Goal: Information Seeking & Learning: Check status

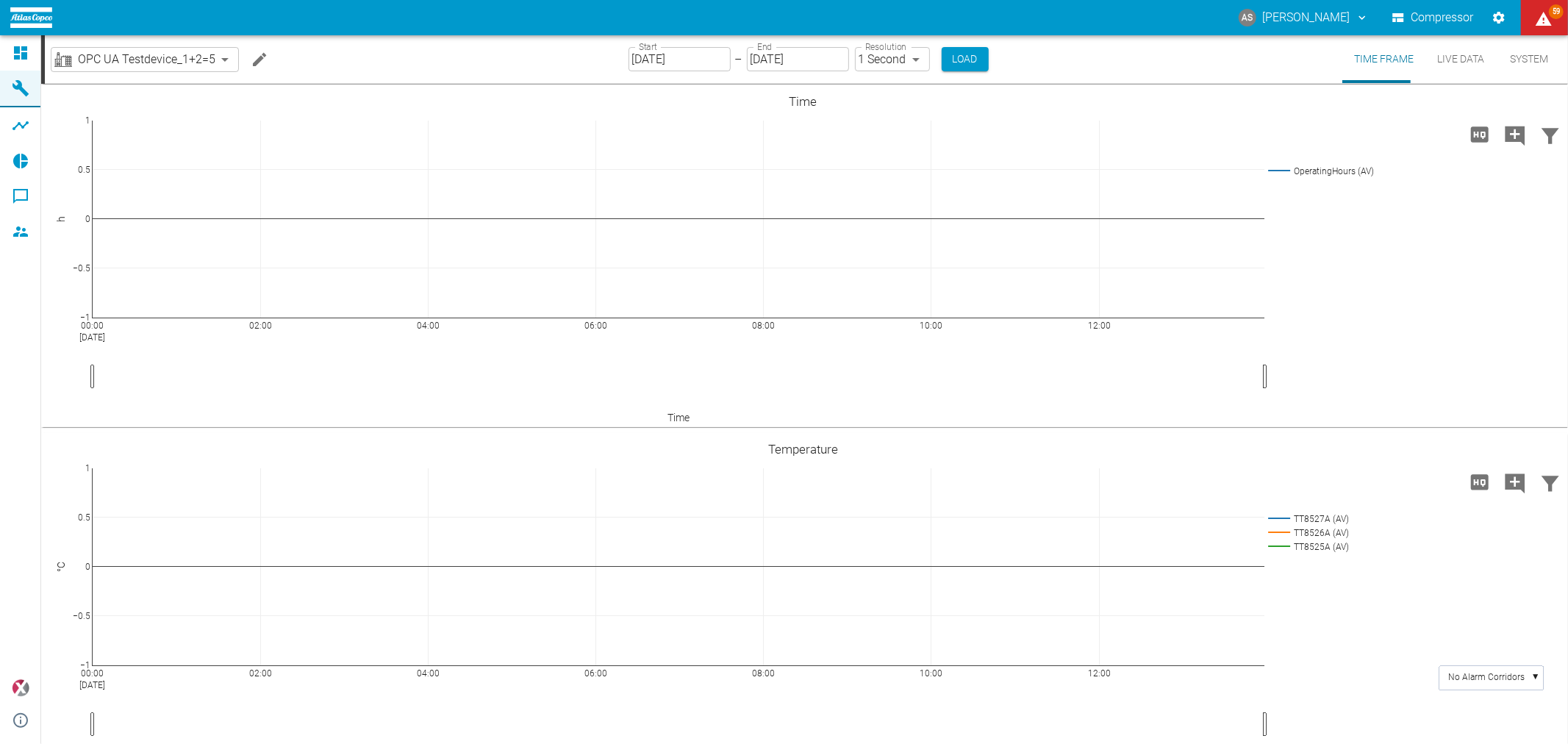
click at [176, 57] on body "AS [PERSON_NAME] Compressor 59 Dashboard Machines Analyses Reports Comments Mem…" at bounding box center [784, 372] width 1568 height 744
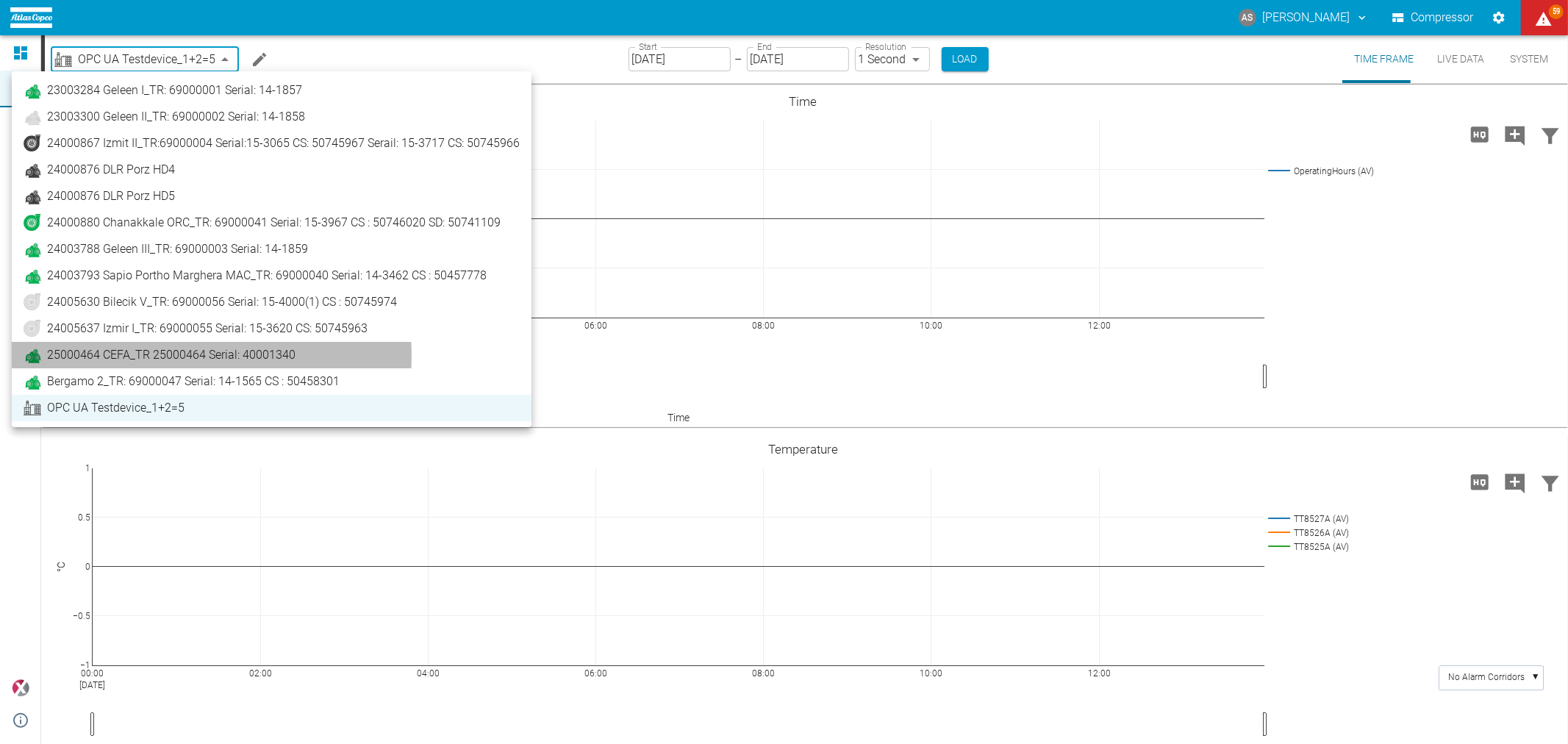
click at [186, 355] on span "25000464 CEFA_TR 25000464 Serial: 40001340" at bounding box center [171, 355] width 248 height 17
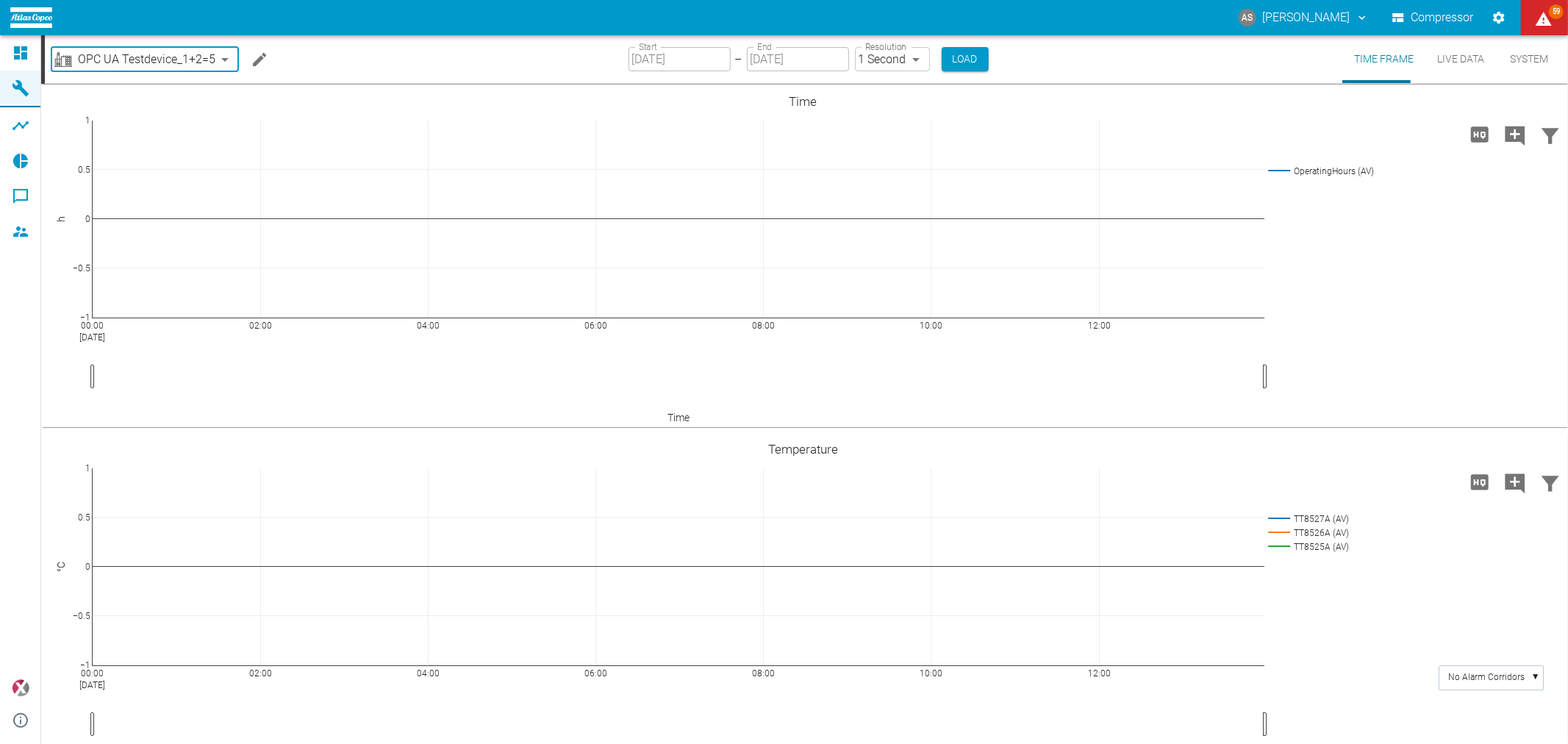
type input "44466a85-c59a-4c11-a2e3-eeff928b5c1e"
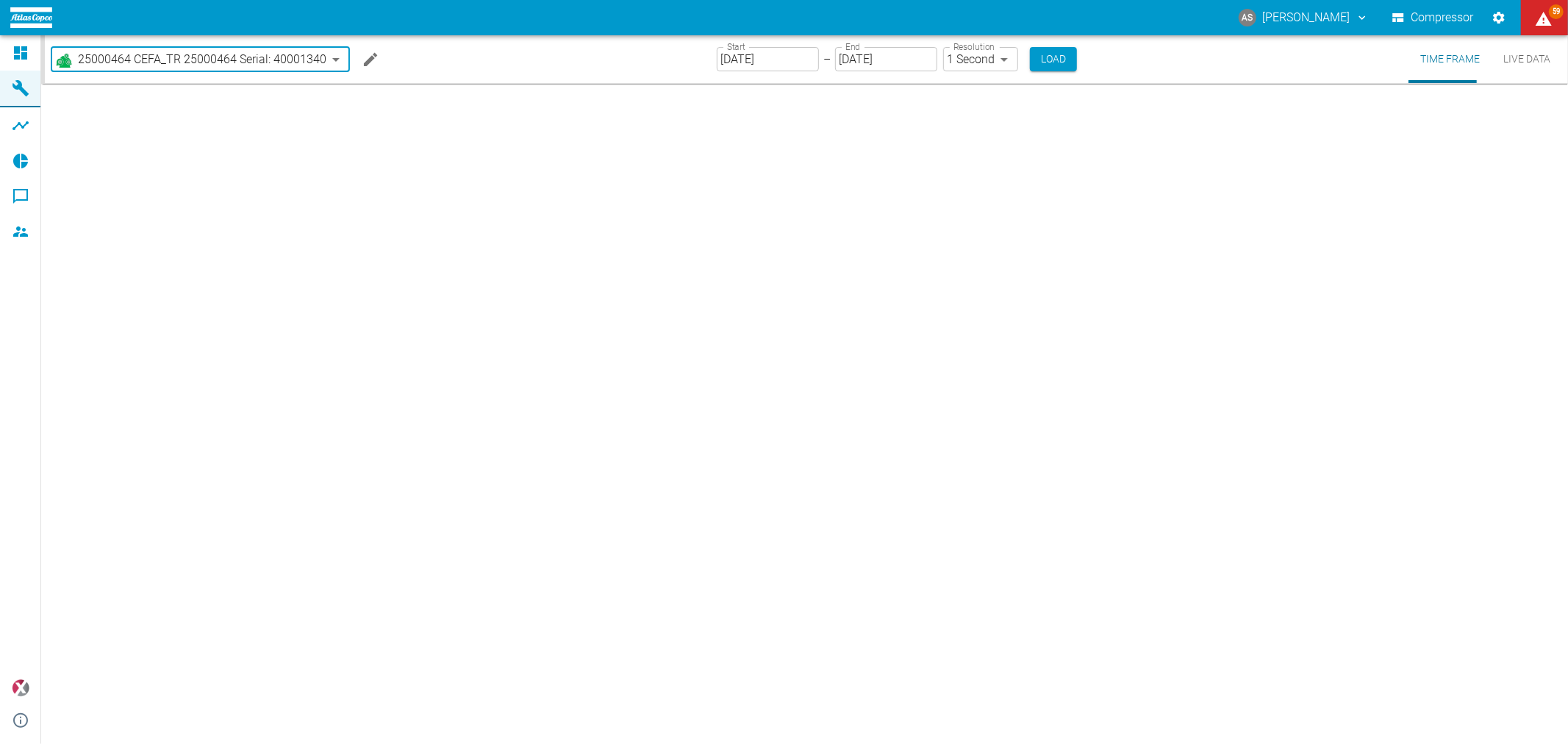
type input "[DATE]"
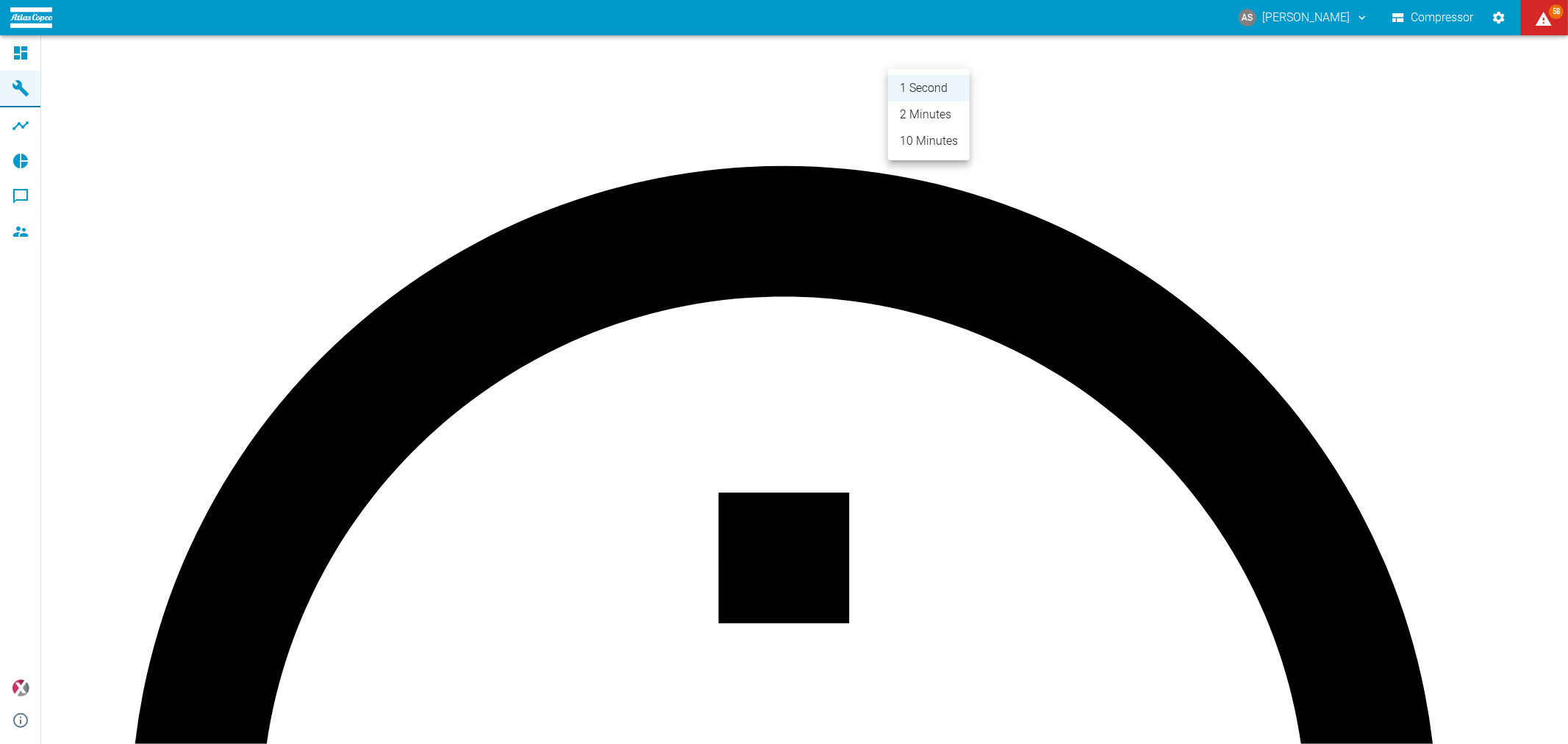
click at [939, 66] on body "AS [PERSON_NAME] Compressor 58 Dashboard Machines Analyses Reports Comments Mem…" at bounding box center [784, 372] width 1568 height 744
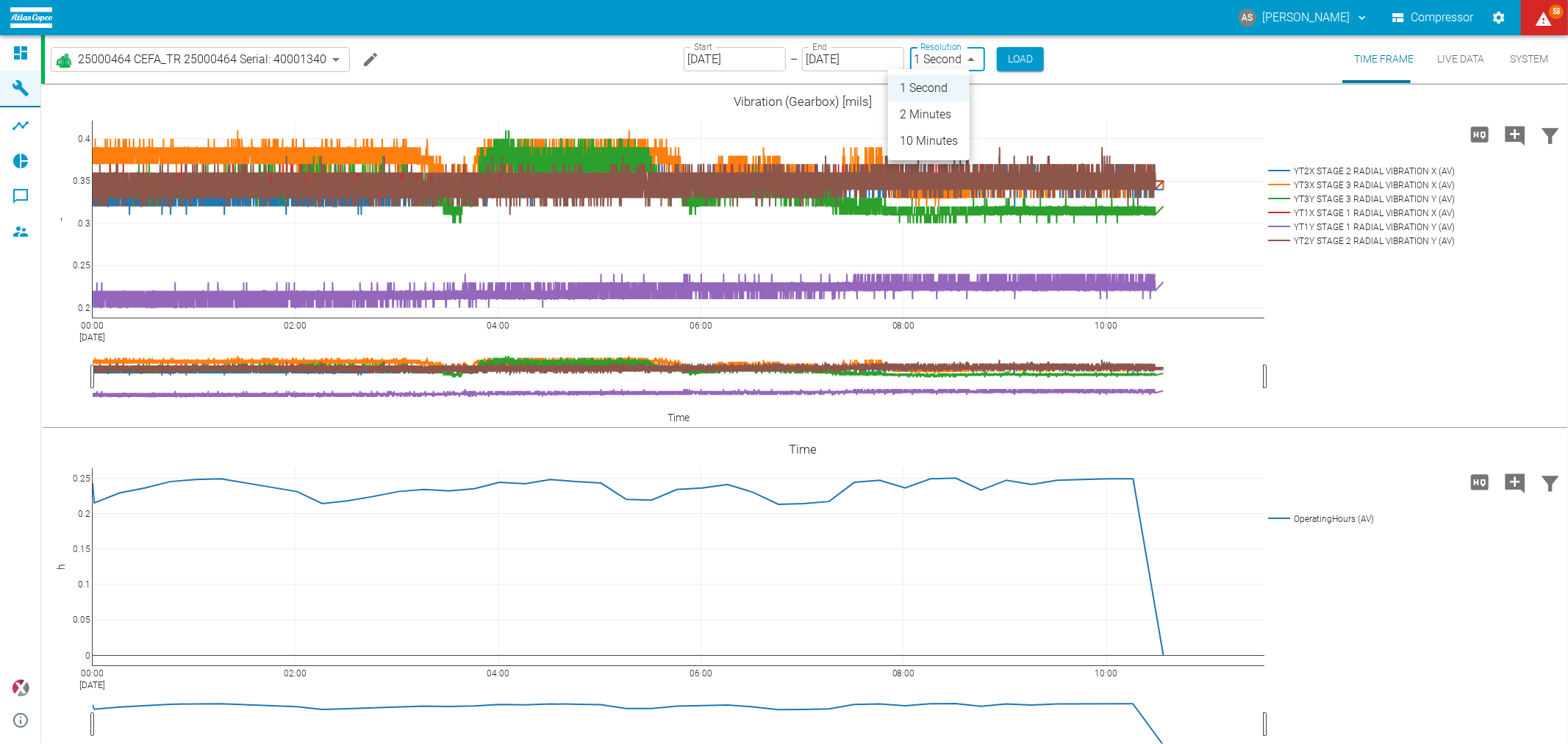
click at [933, 110] on li "2 Minutes" at bounding box center [929, 115] width 82 height 27
type input "2min"
click at [999, 56] on button "Load" at bounding box center [1022, 59] width 47 height 24
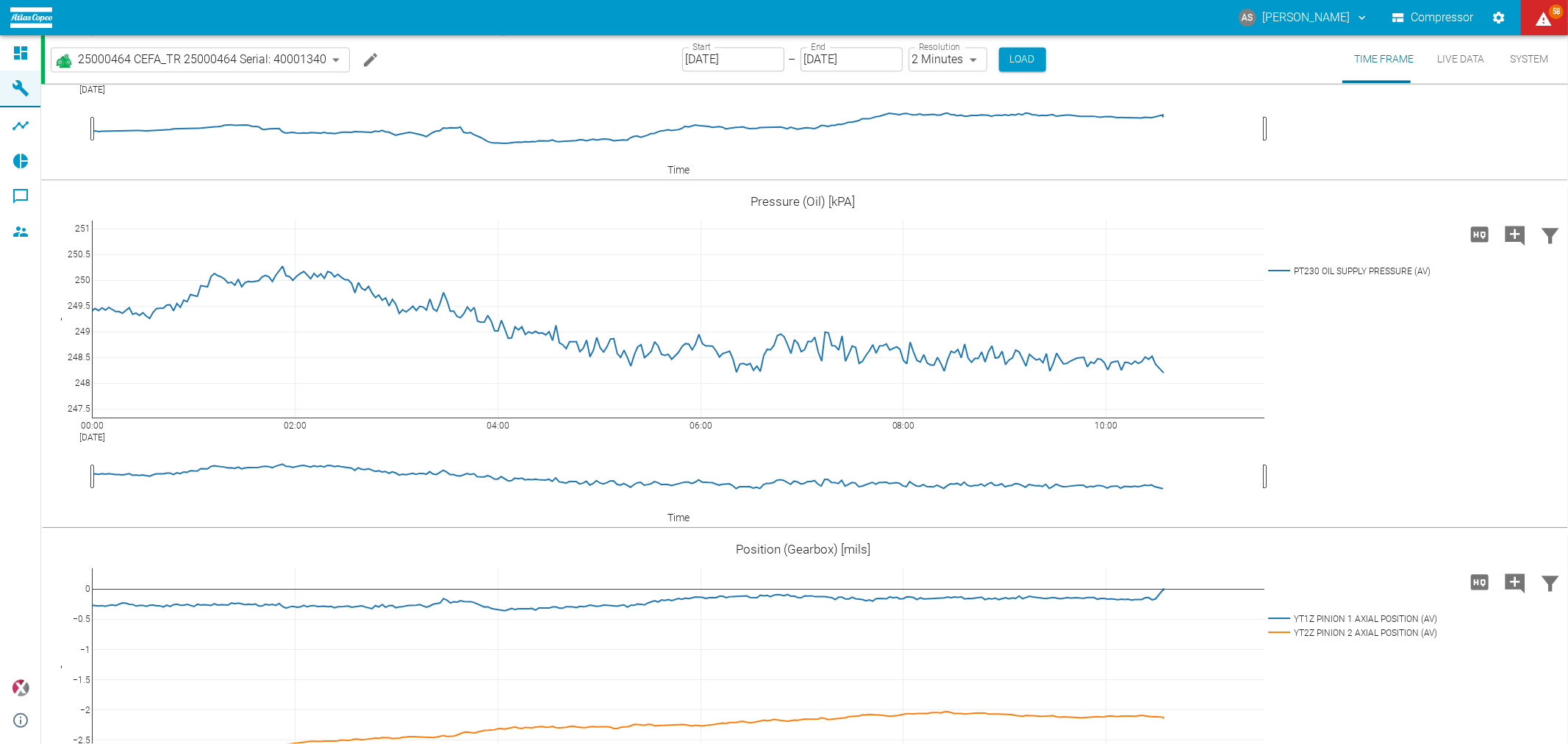
scroll to position [2904, 0]
drag, startPoint x: 1216, startPoint y: 241, endPoint x: 797, endPoint y: 247, distance: 419.0
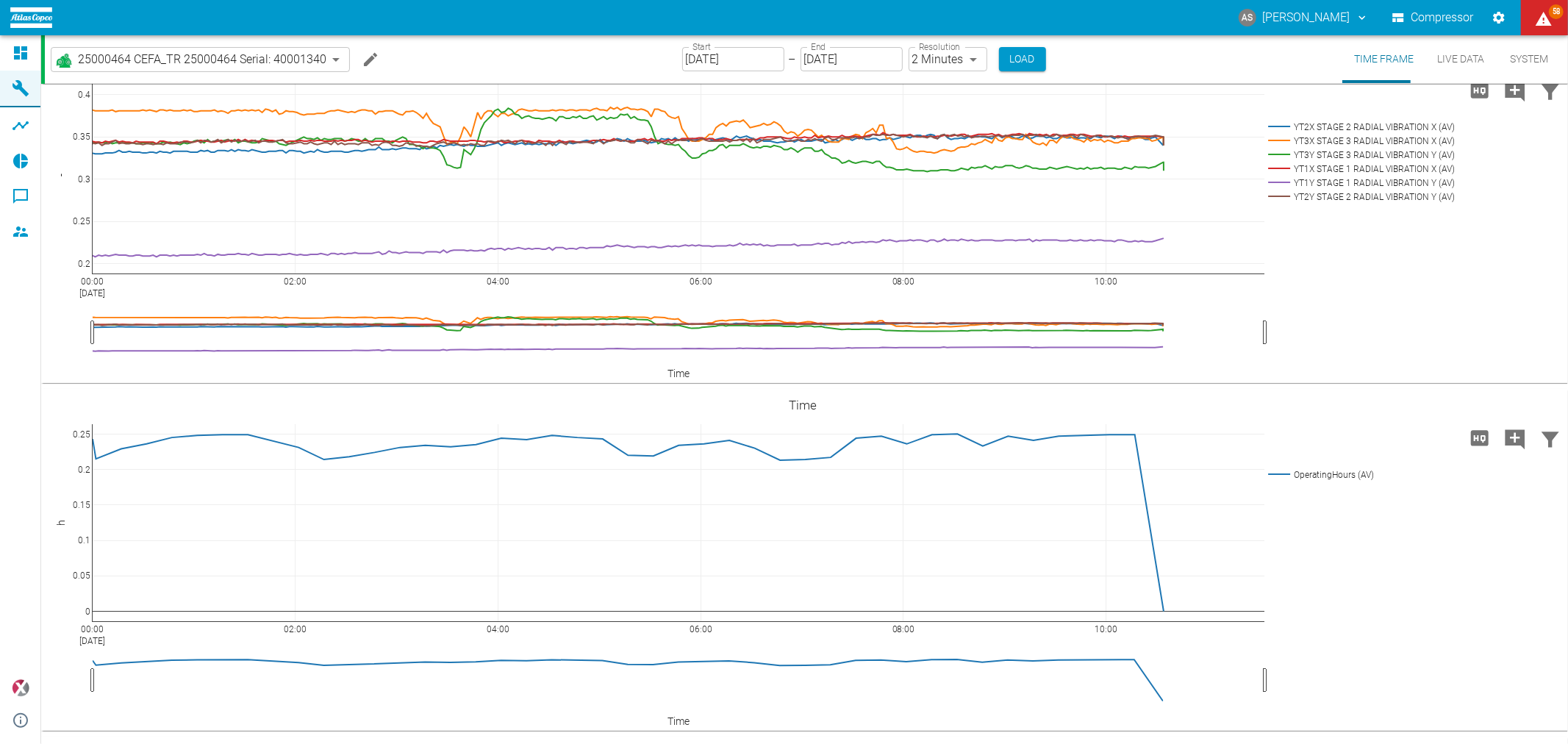
scroll to position [0, 0]
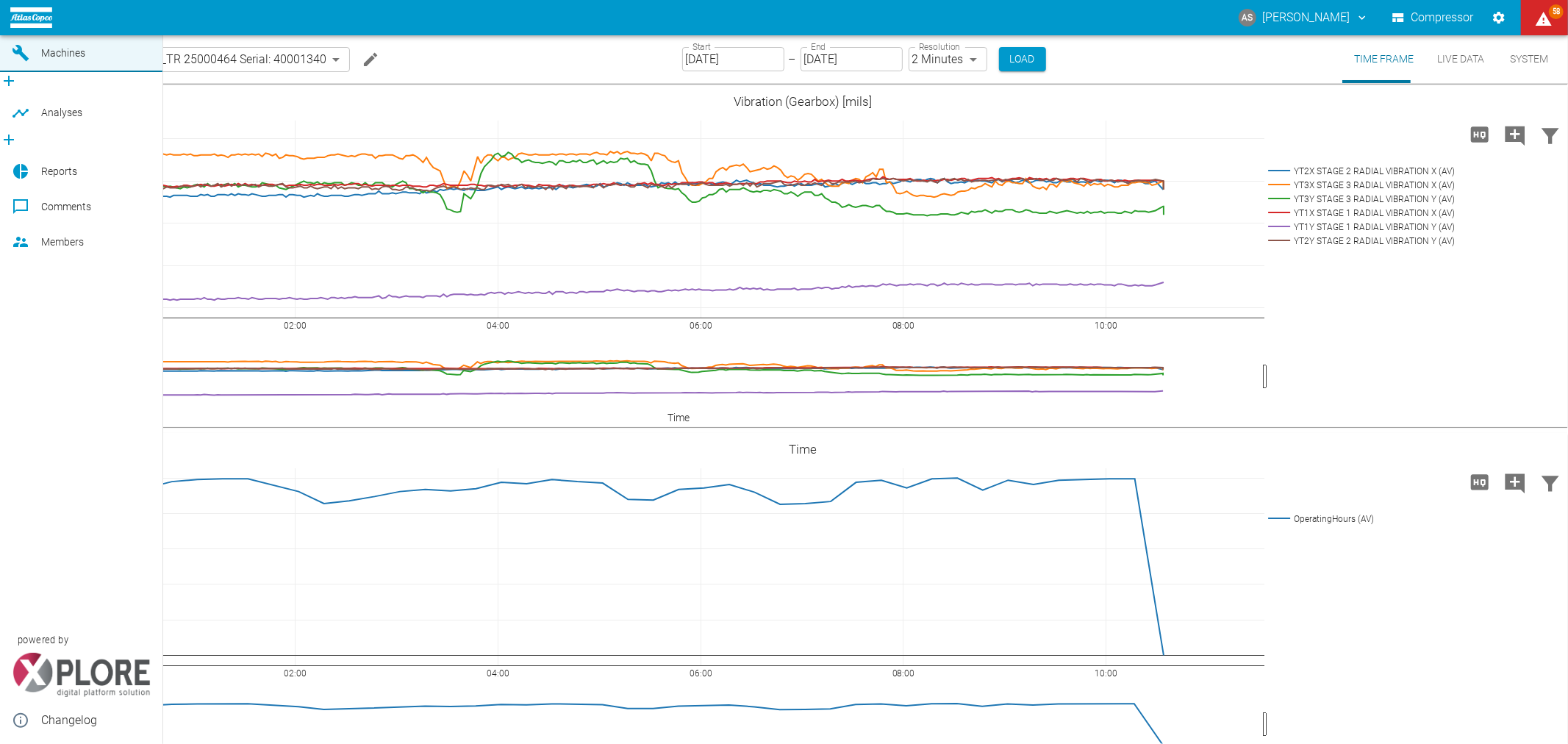
click at [17, 24] on icon at bounding box center [21, 17] width 13 height 13
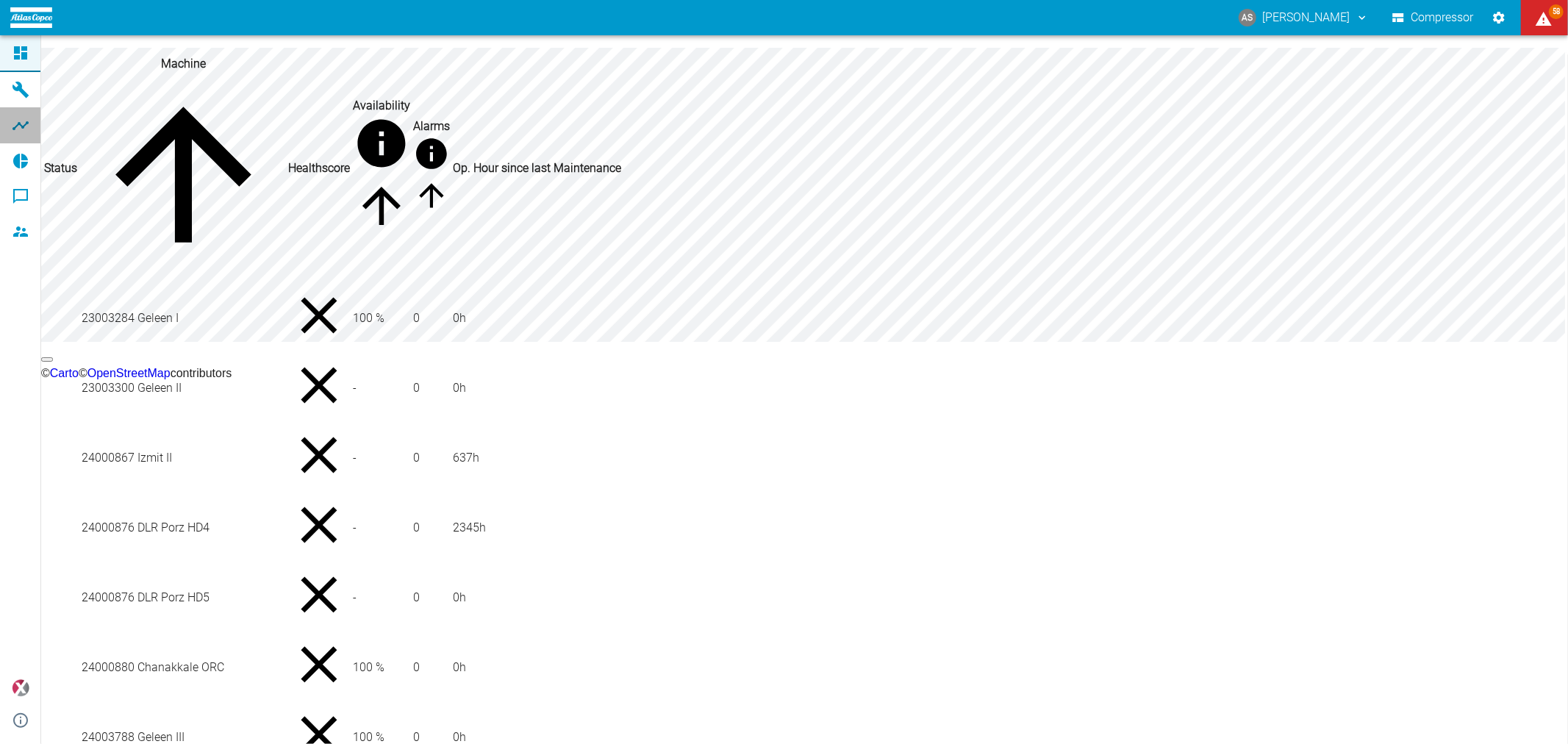
click at [24, 129] on icon at bounding box center [20, 125] width 17 height 17
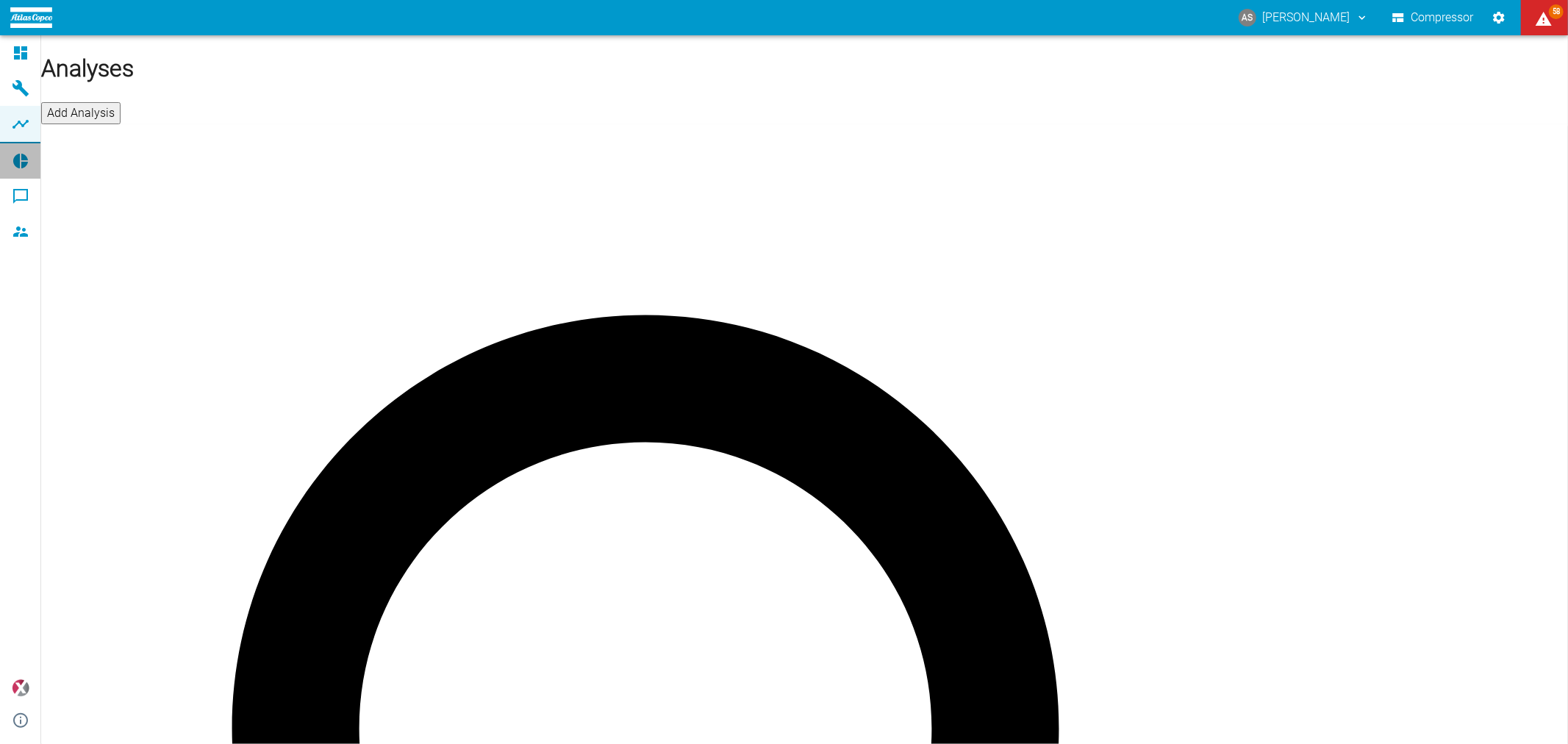
click at [23, 157] on icon at bounding box center [20, 161] width 17 height 17
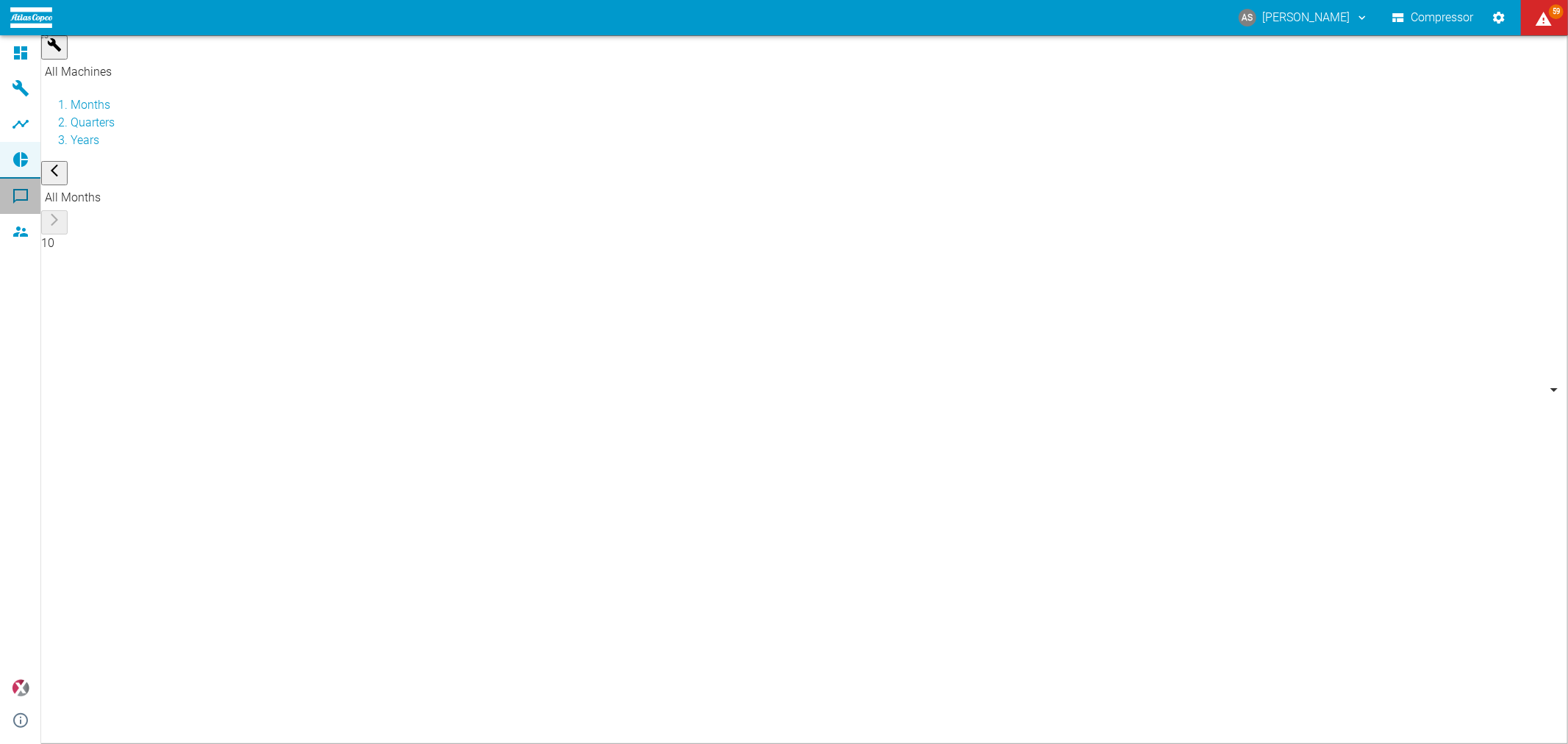
click at [20, 195] on icon at bounding box center [20, 196] width 17 height 17
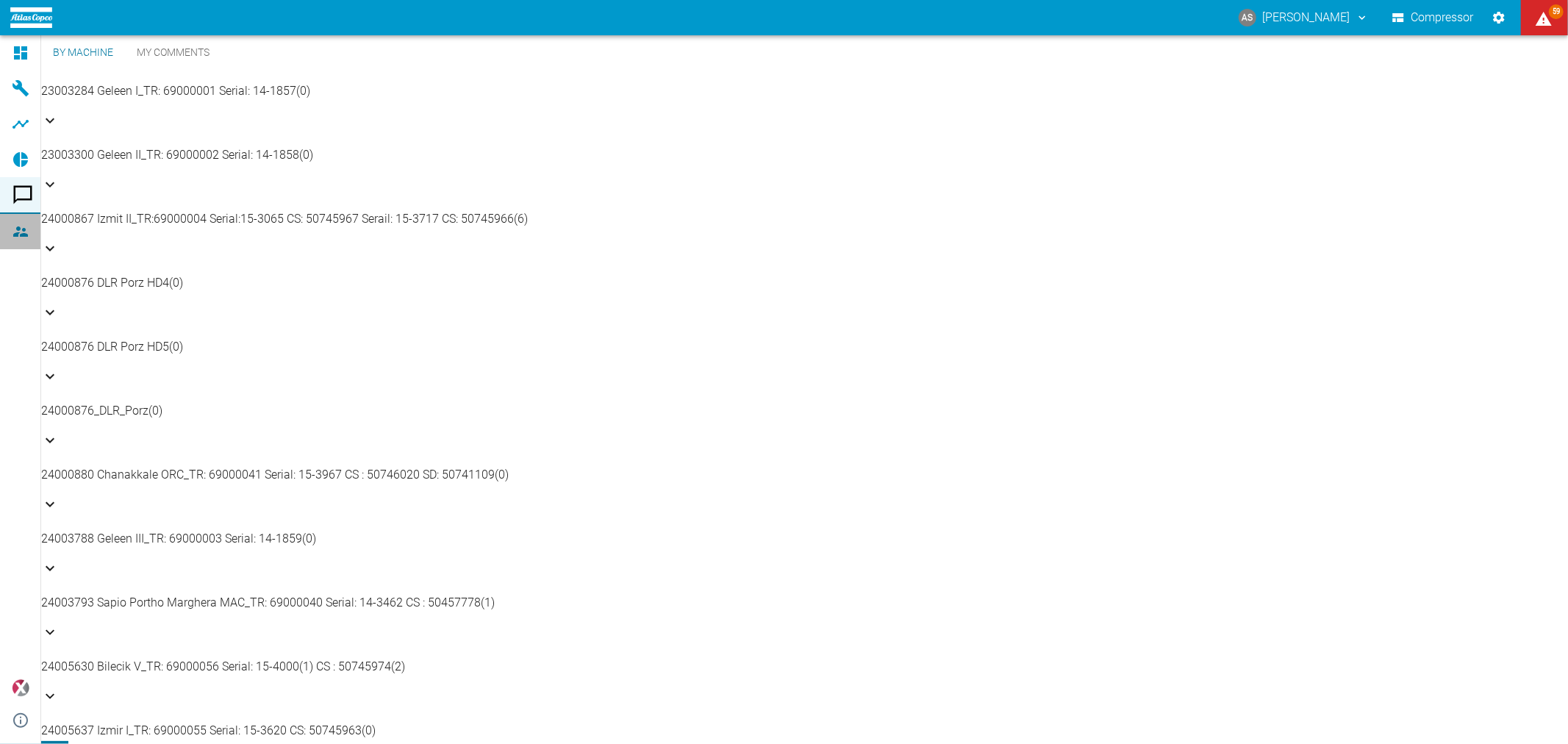
click at [21, 228] on icon at bounding box center [20, 231] width 17 height 17
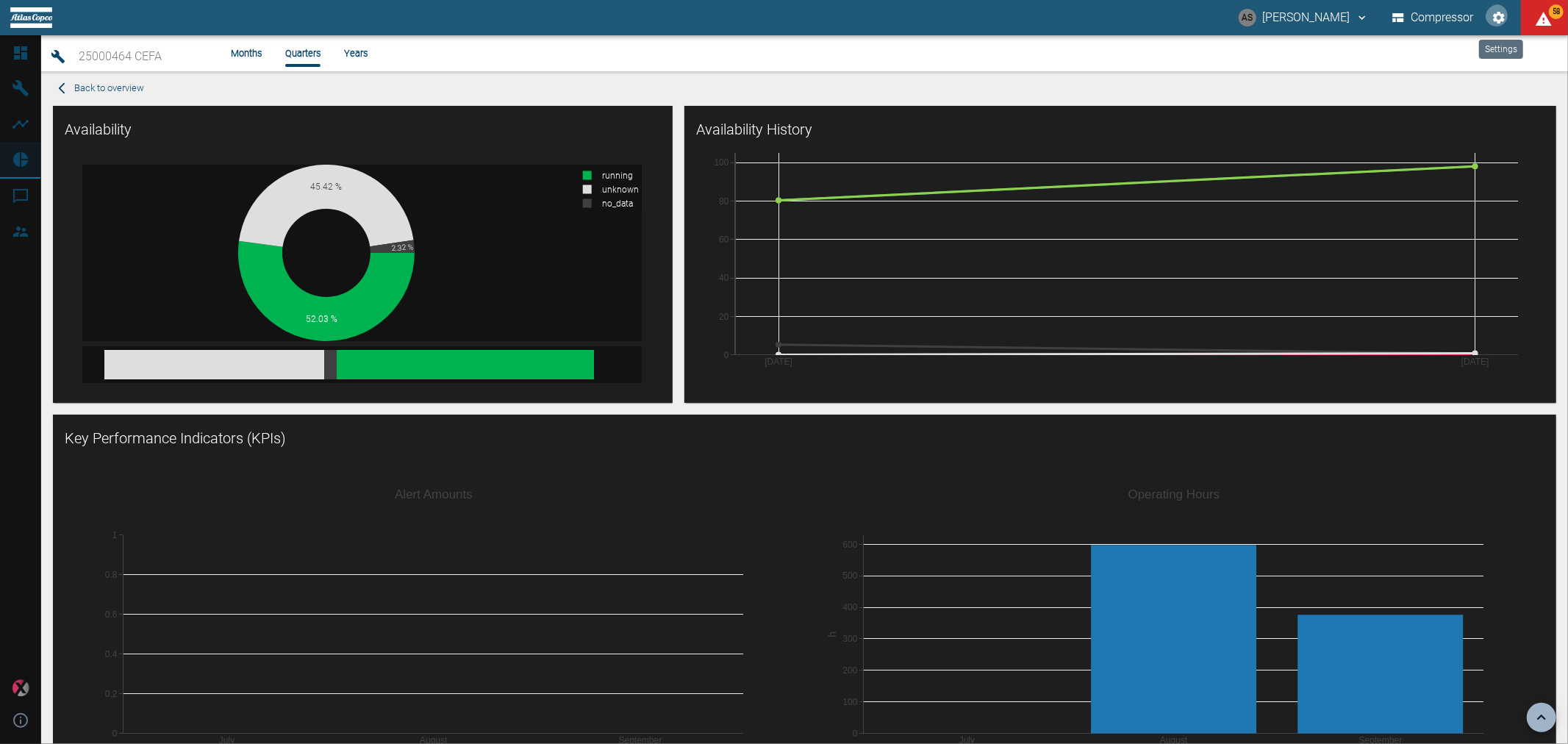
scroll to position [2127, 0]
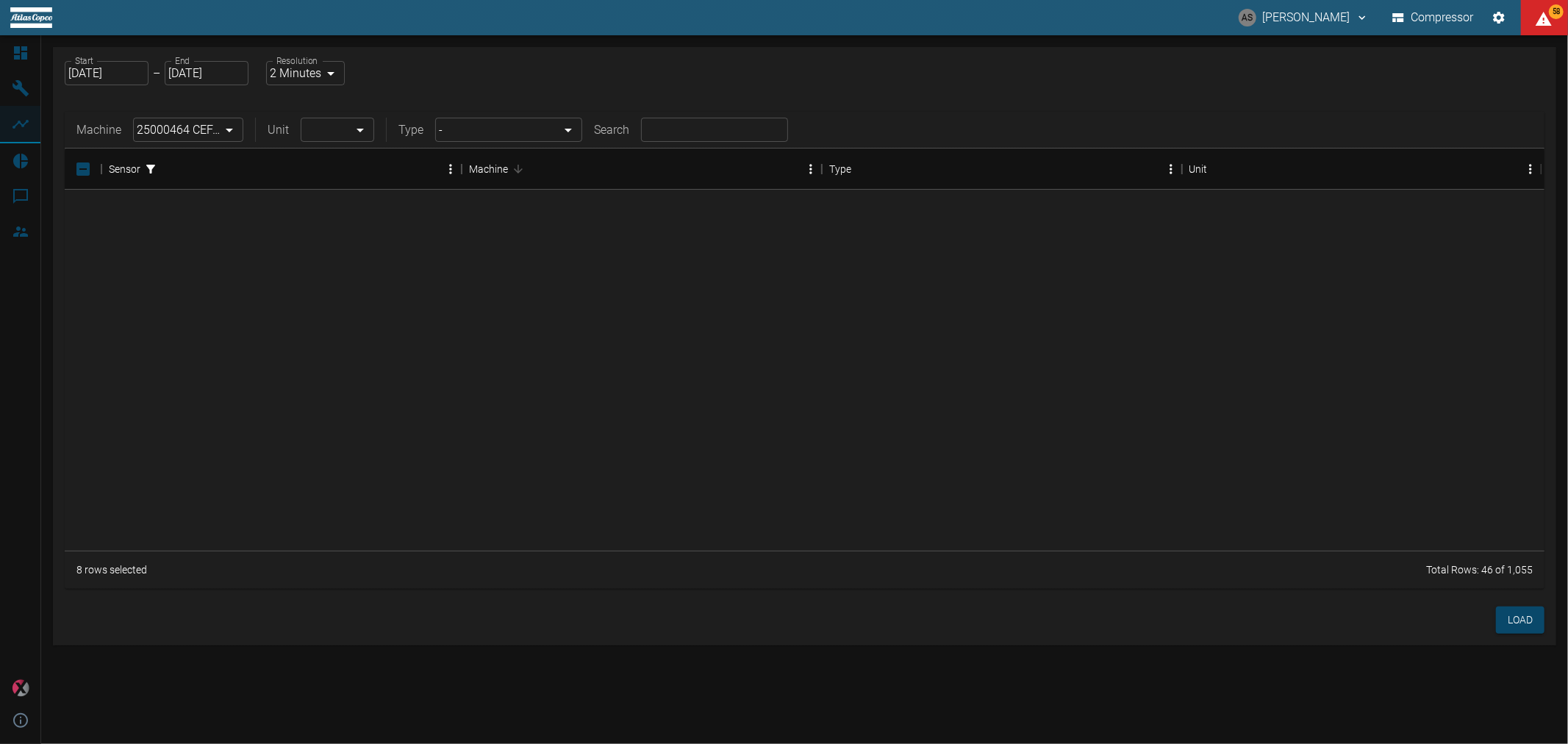
scroll to position [659, 0]
